Goal: Contribute content: Add original content to the website for others to see

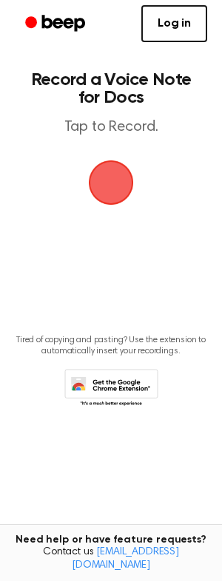
click at [107, 178] on span "button" at bounding box center [110, 182] width 59 height 59
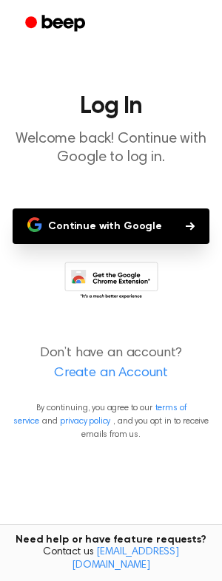
click at [115, 240] on button "Continue with Google" at bounding box center [111, 227] width 197 height 36
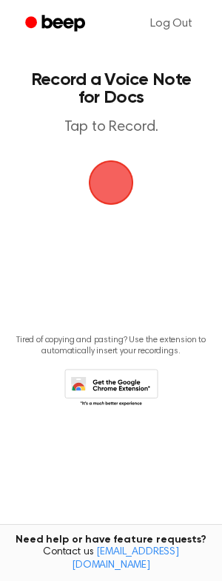
click at [99, 203] on span "button" at bounding box center [111, 182] width 83 height 83
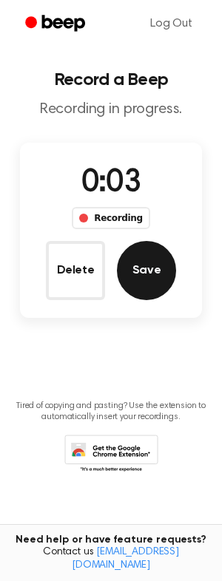
click at [135, 257] on button "Save" at bounding box center [146, 270] width 59 height 59
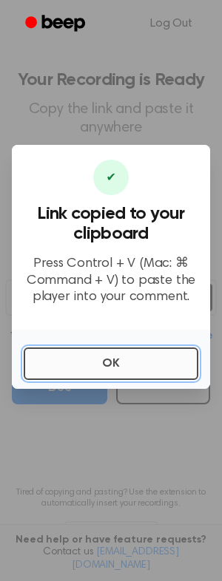
click at [104, 365] on button "OK" at bounding box center [111, 364] width 175 height 33
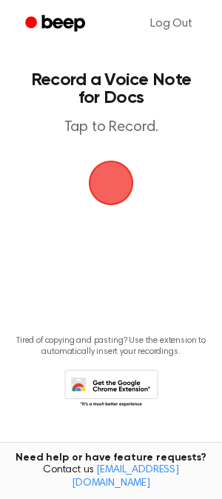
click at [120, 172] on span "button" at bounding box center [110, 182] width 53 height 53
click at [118, 180] on span "button" at bounding box center [110, 182] width 71 height 71
click at [118, 183] on span "button" at bounding box center [111, 183] width 48 height 48
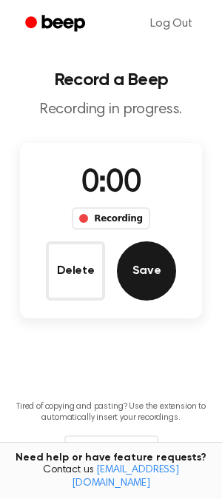
click at [149, 281] on button "Save" at bounding box center [146, 270] width 59 height 59
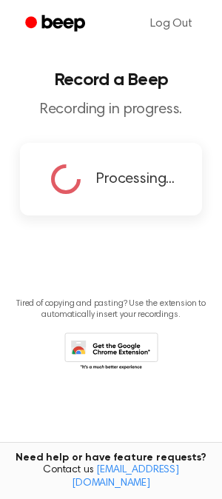
click at [107, 191] on div "Processing..." at bounding box center [110, 179] width 127 height 37
click at [133, 190] on div "Processing..." at bounding box center [110, 179] width 127 height 37
click at [130, 180] on span "Processing..." at bounding box center [135, 179] width 78 height 22
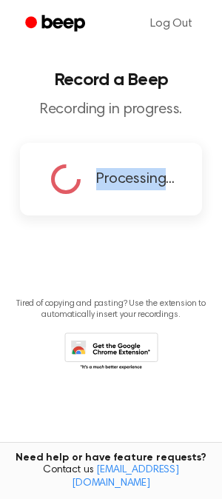
click at [130, 180] on span "Processing..." at bounding box center [135, 179] width 78 height 22
